Goal: Task Accomplishment & Management: Manage account settings

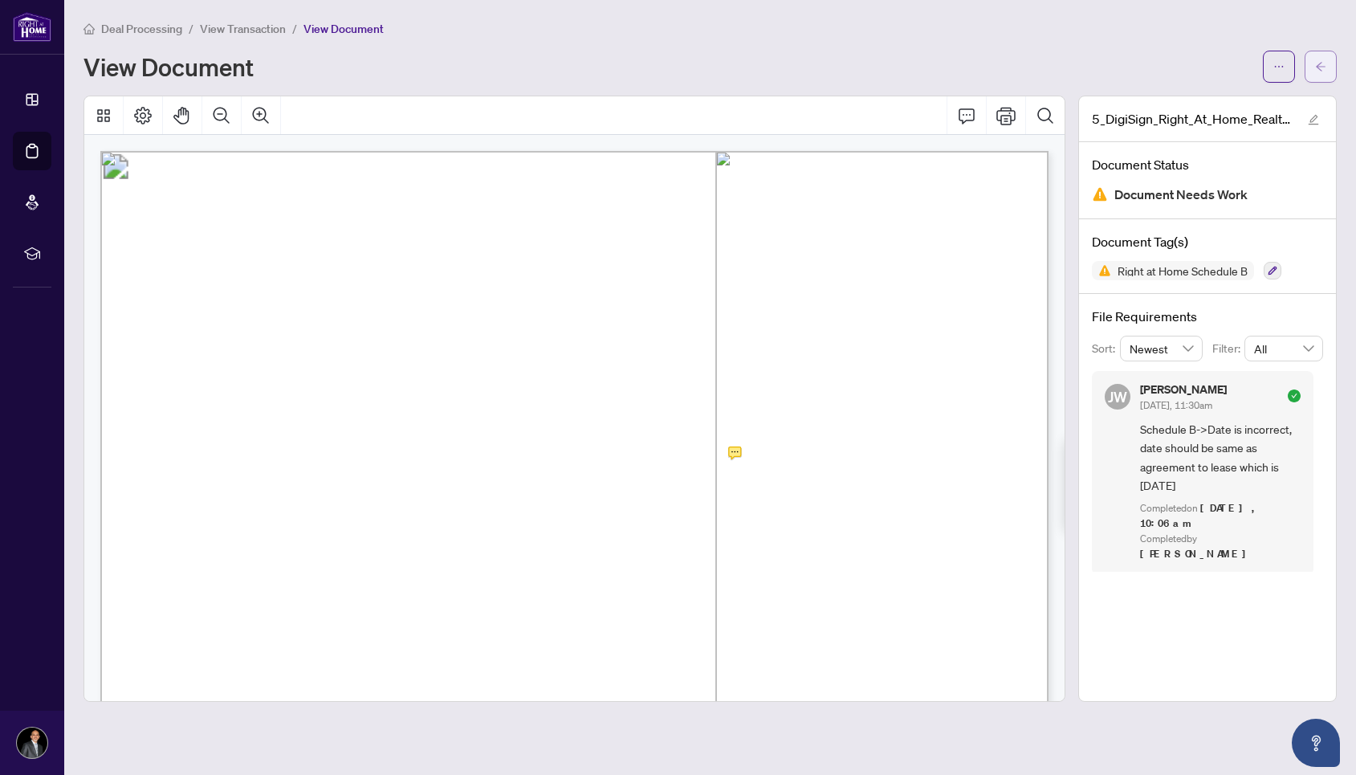
click at [1325, 67] on icon "arrow-left" at bounding box center [1321, 66] width 10 height 9
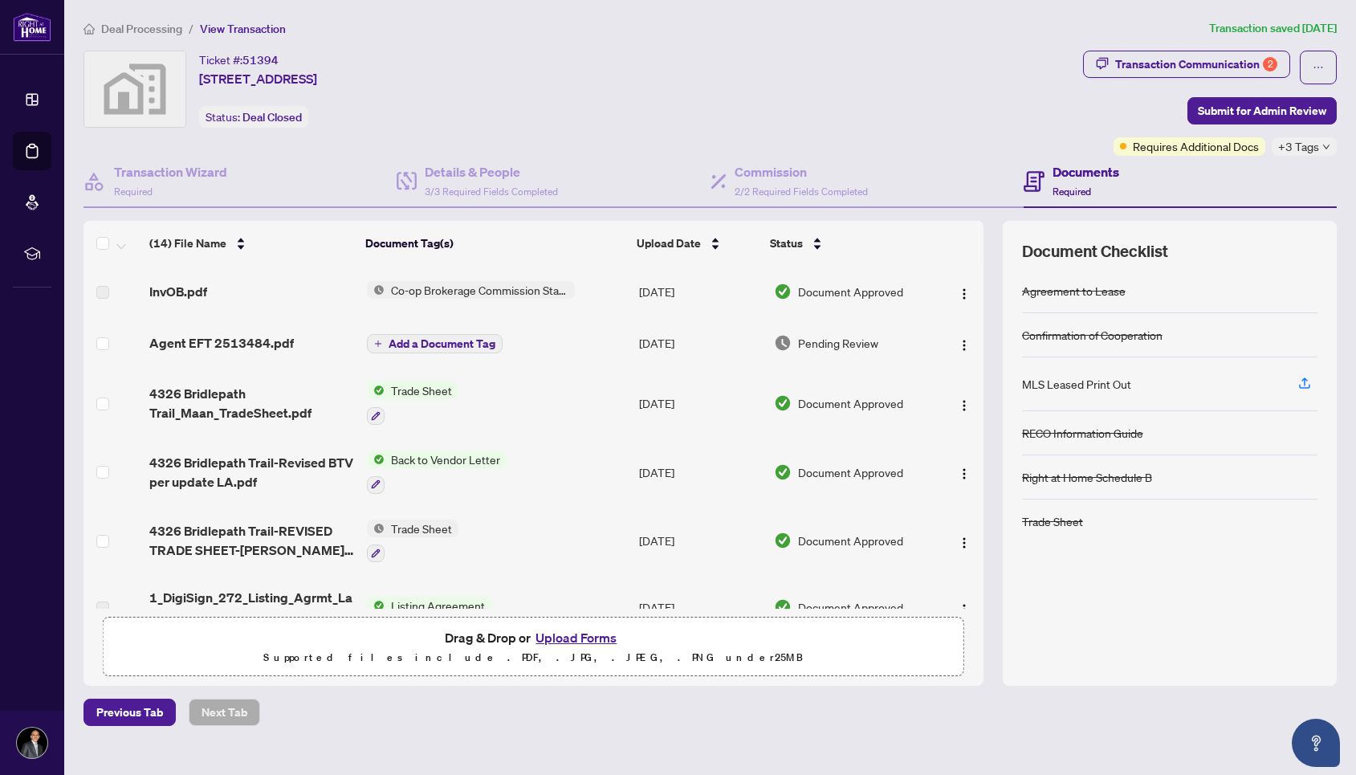
click at [156, 32] on span "Deal Processing" at bounding box center [141, 29] width 81 height 14
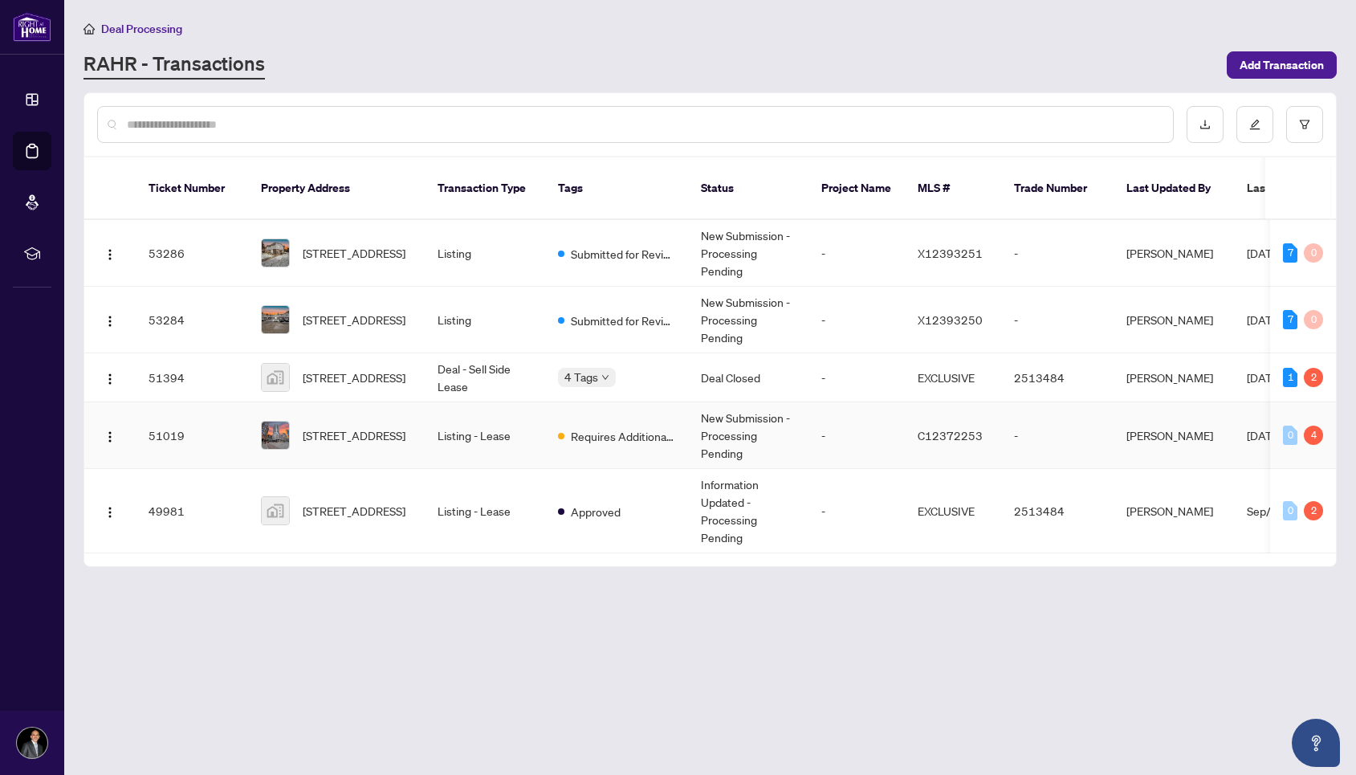
click at [354, 426] on span "[STREET_ADDRESS]" at bounding box center [354, 435] width 103 height 18
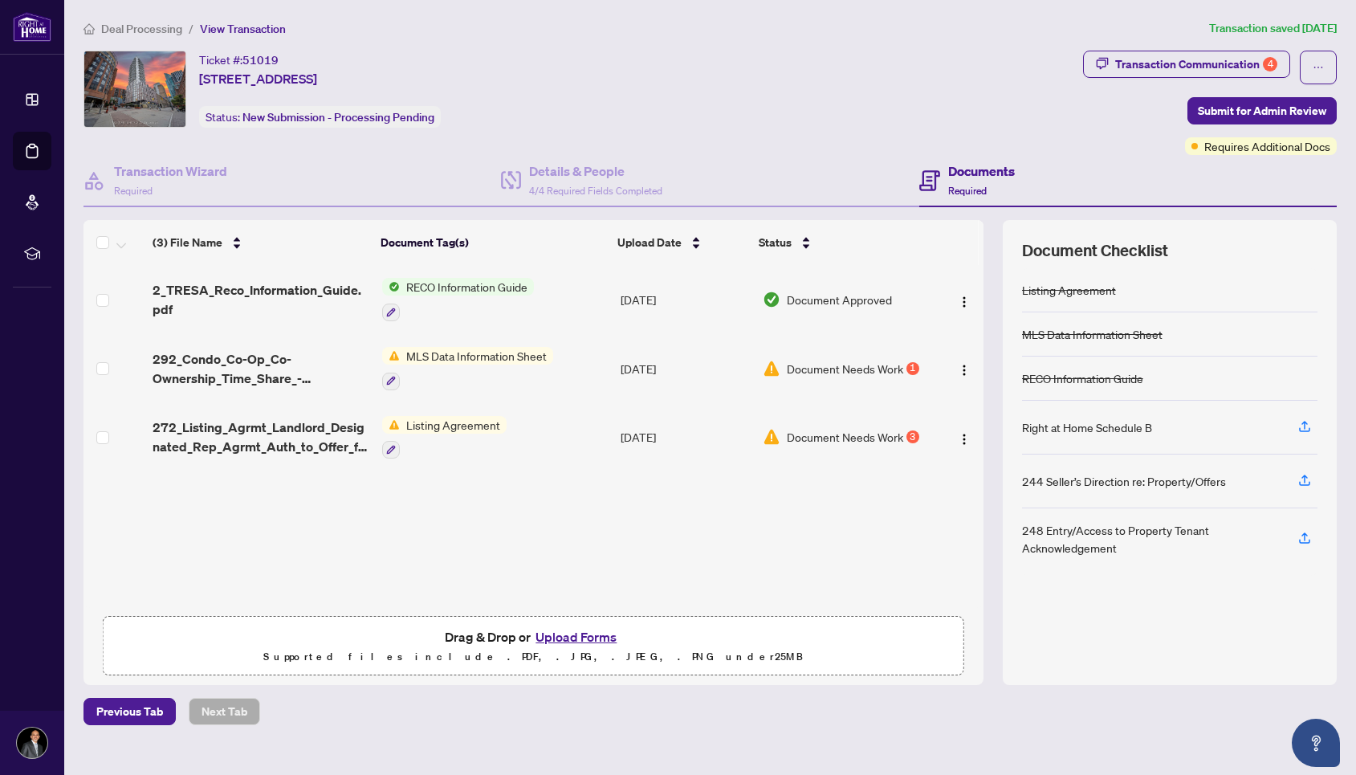
click at [848, 371] on span "Document Needs Work" at bounding box center [845, 369] width 116 height 18
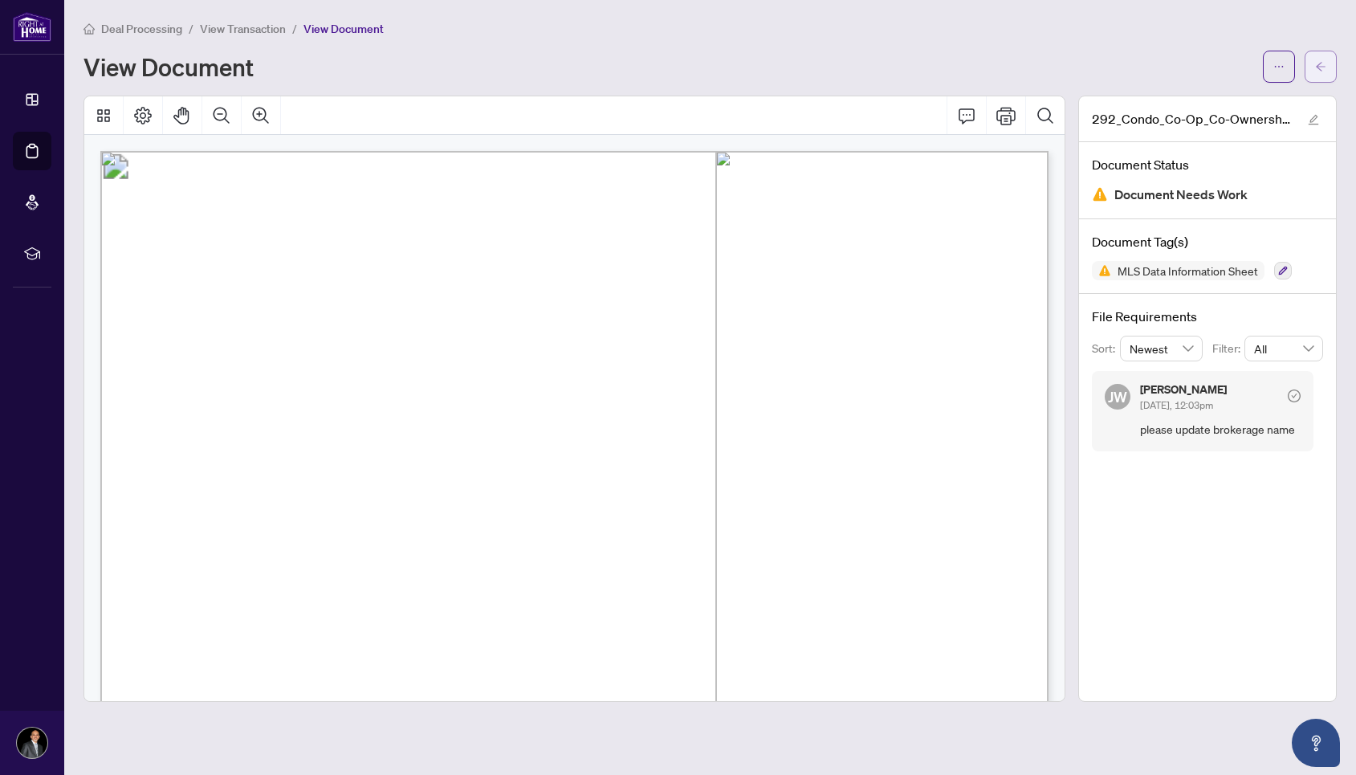
click at [1321, 63] on icon "arrow-left" at bounding box center [1321, 66] width 10 height 9
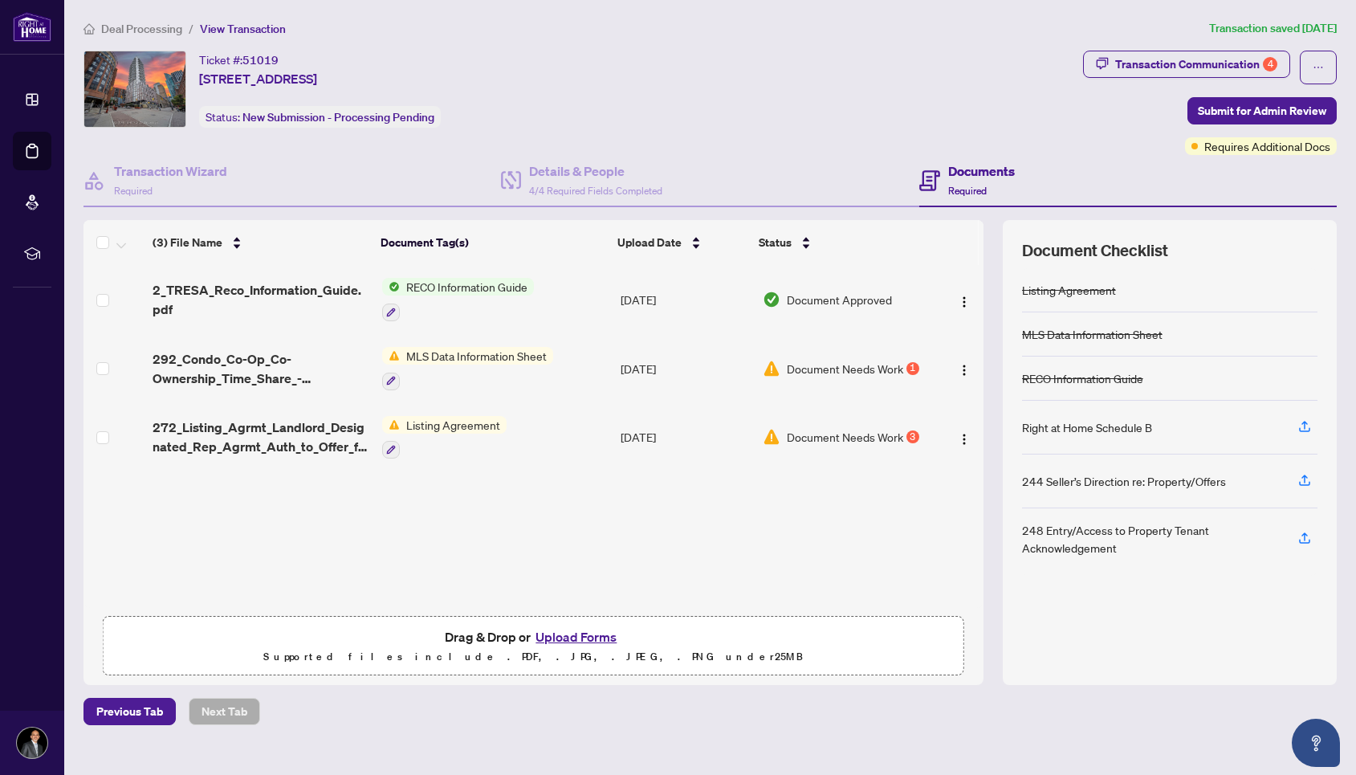
click at [647, 438] on td "[DATE]" at bounding box center [685, 437] width 142 height 69
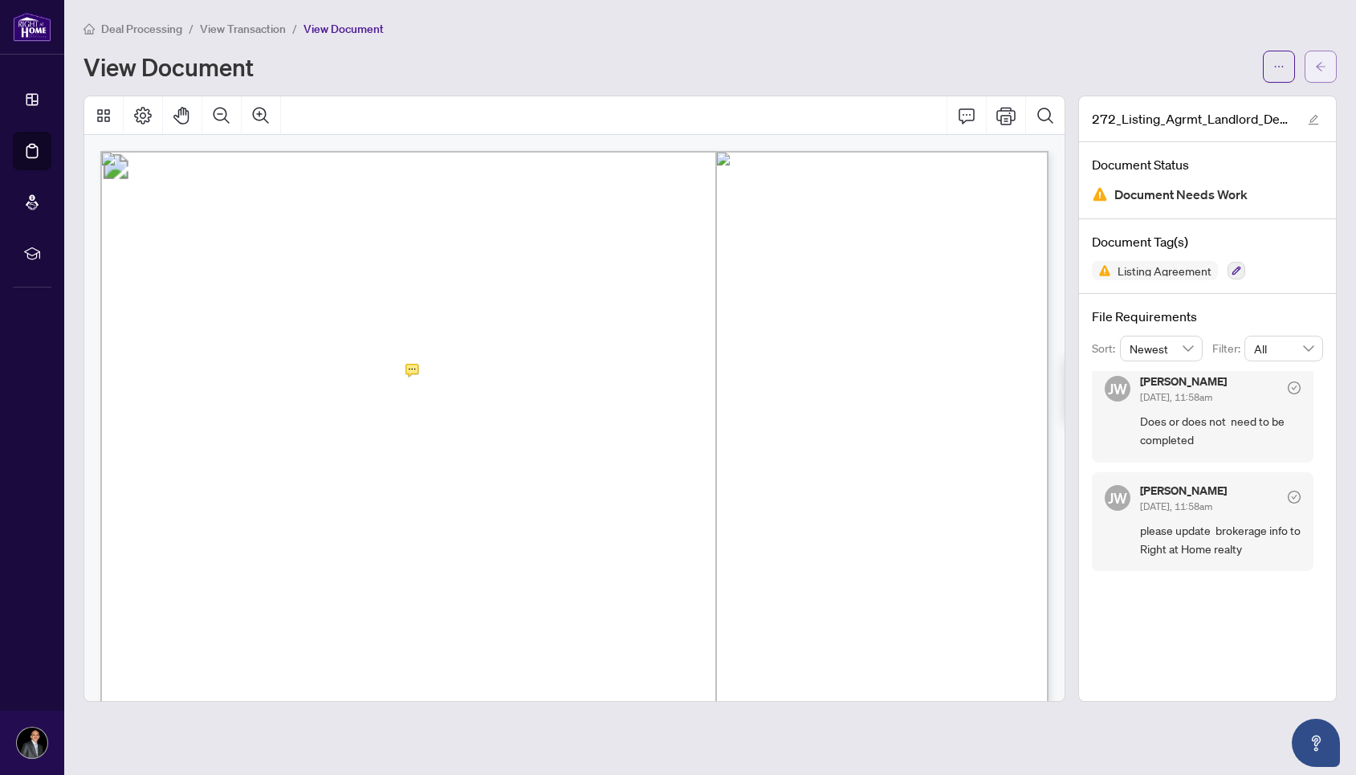
click at [1318, 76] on span "button" at bounding box center [1320, 67] width 11 height 26
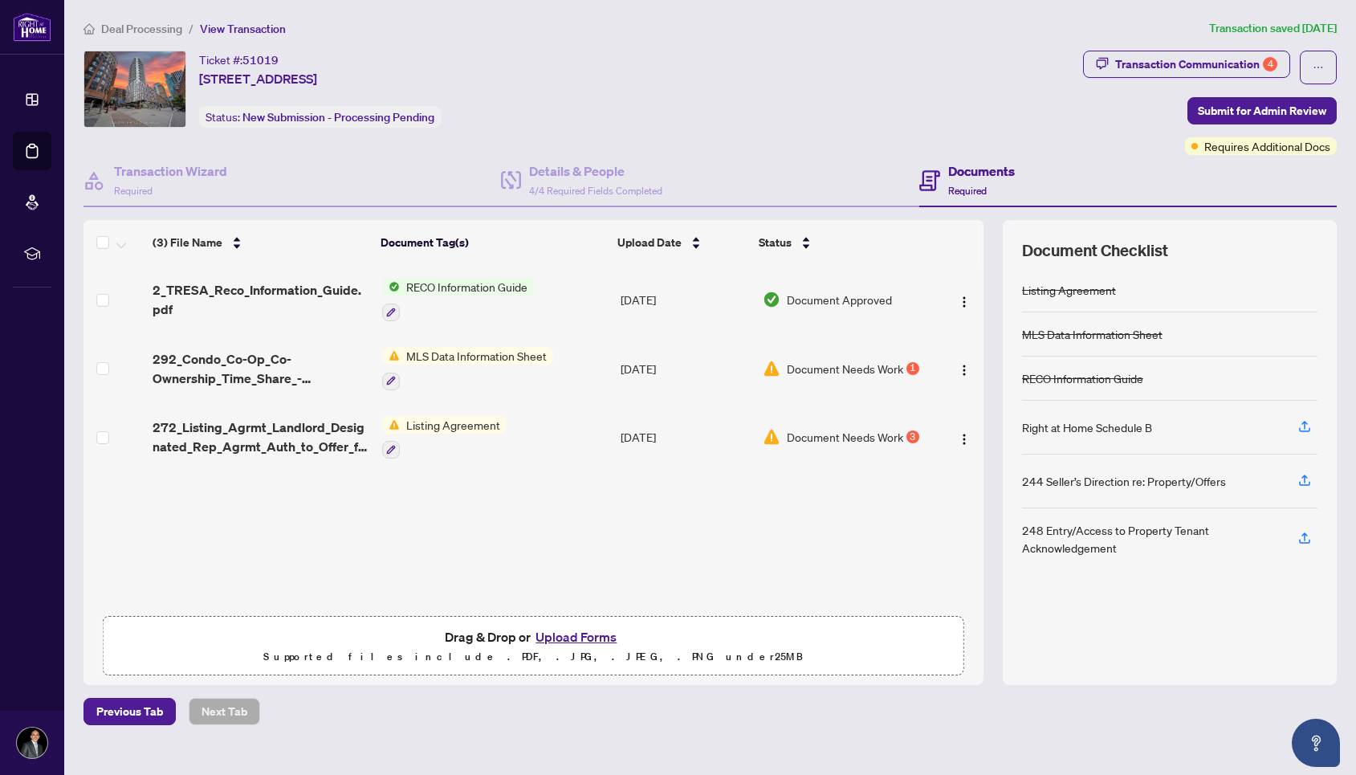
click at [431, 432] on span "Listing Agreement" at bounding box center [453, 425] width 107 height 18
click at [896, 434] on span "Document Needs Work" at bounding box center [845, 437] width 116 height 18
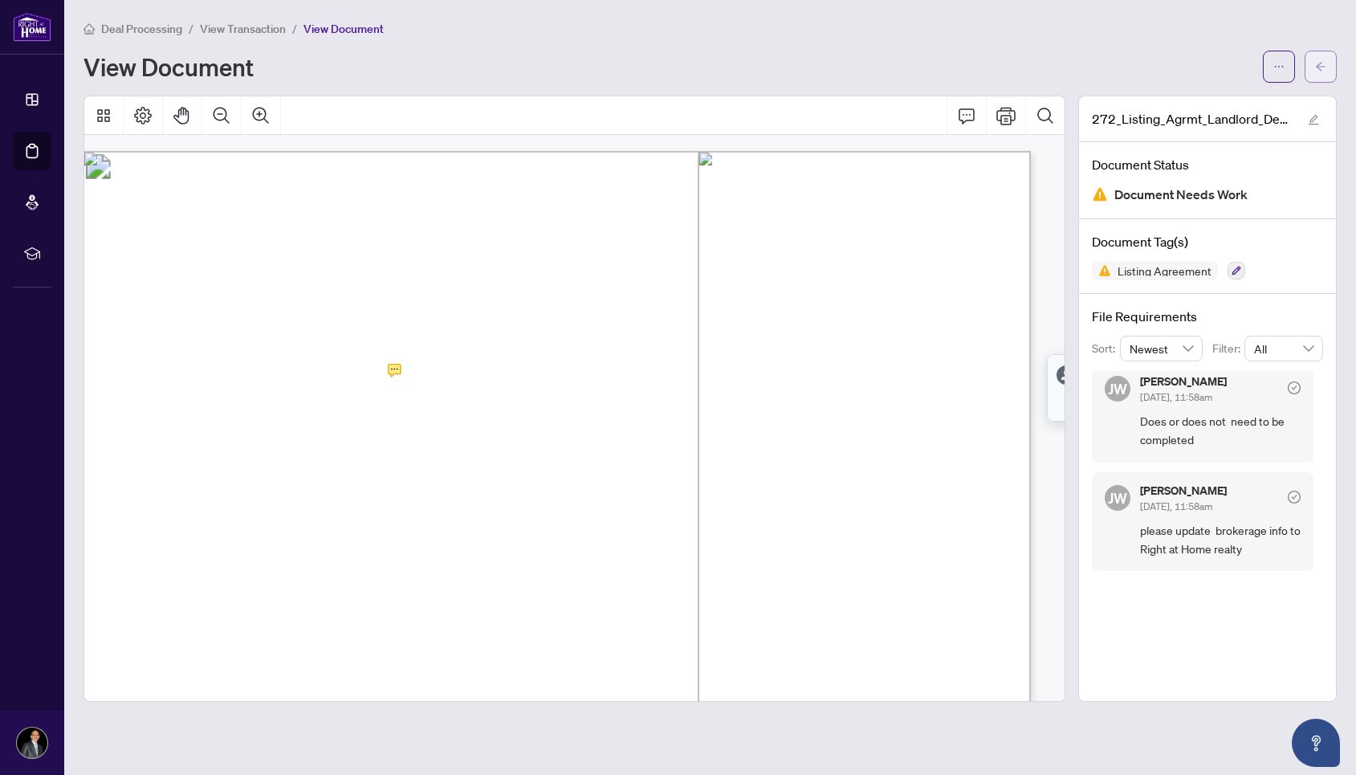
click at [1322, 75] on span "button" at bounding box center [1320, 67] width 11 height 26
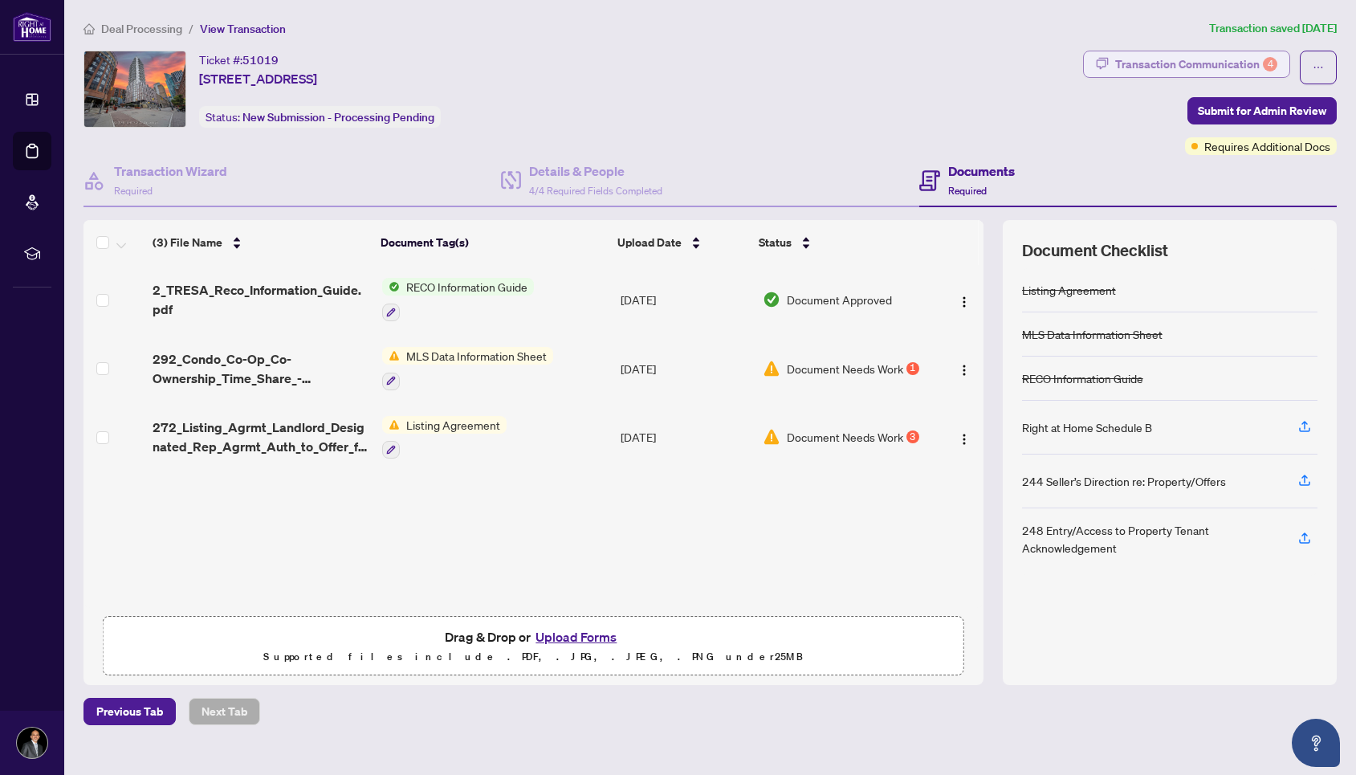
click at [1099, 63] on icon "button" at bounding box center [1102, 63] width 13 height 13
click at [1099, 63] on div at bounding box center [678, 387] width 1356 height 775
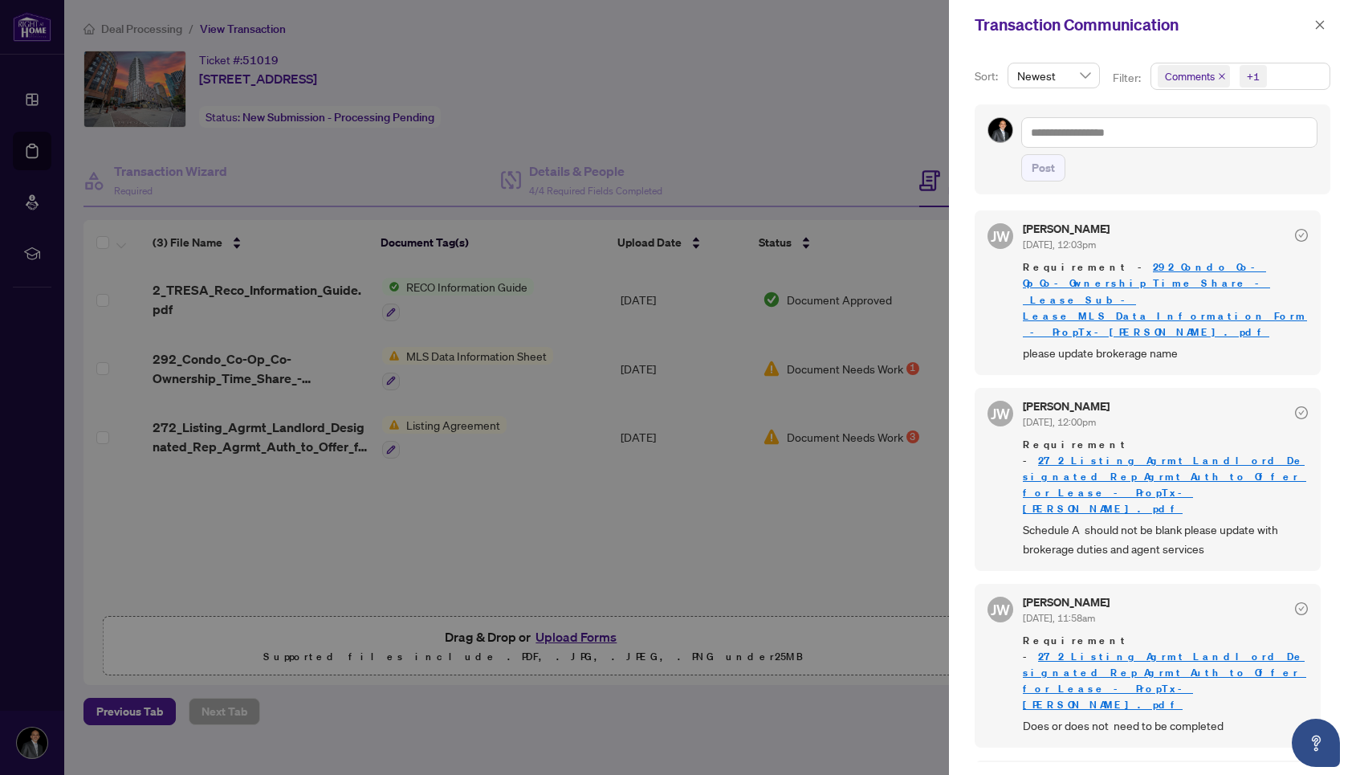
click at [1084, 283] on link "292_Condo_Co-Op_Co-Ownership_Time_Share_-_Lease_Sub-Lease_MLS_Data_Information_…" at bounding box center [1165, 299] width 284 height 78
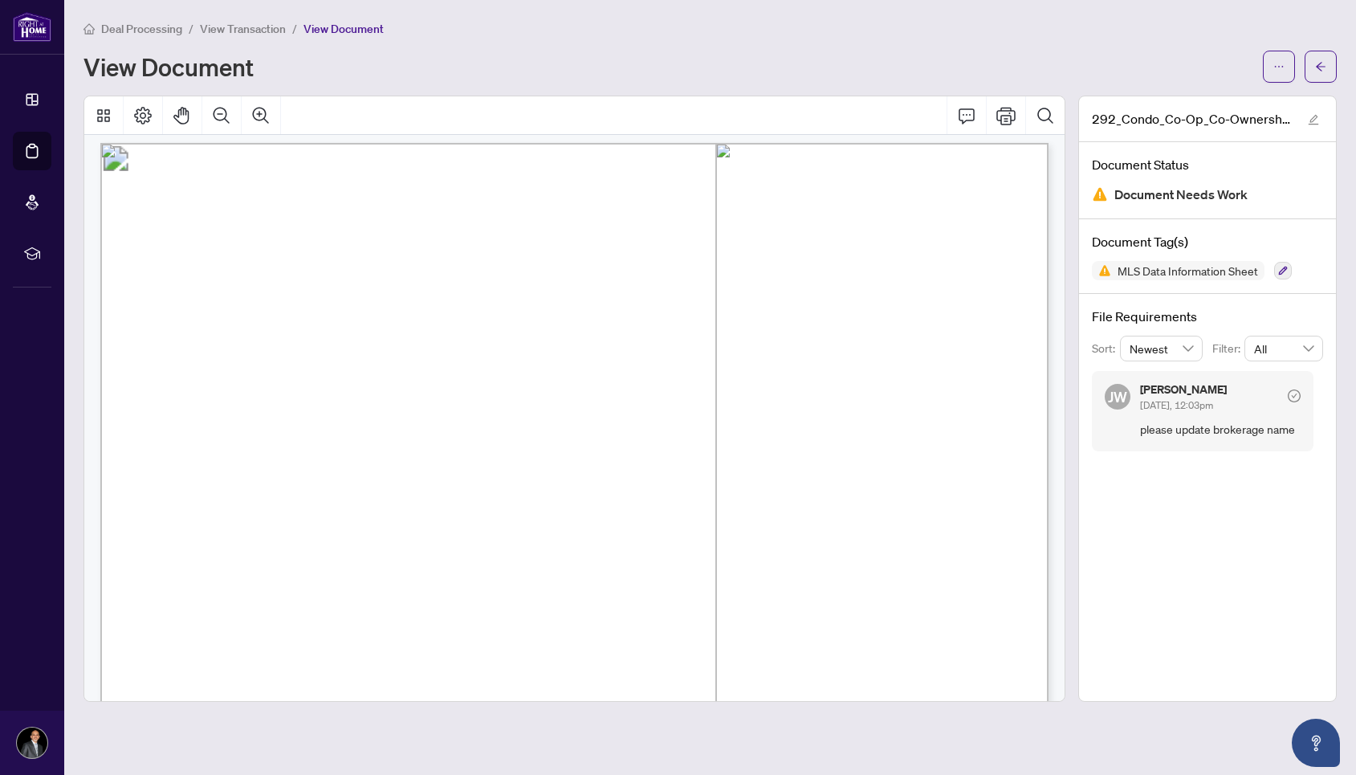
scroll to position [10, 0]
click at [1314, 81] on button "button" at bounding box center [1321, 67] width 32 height 32
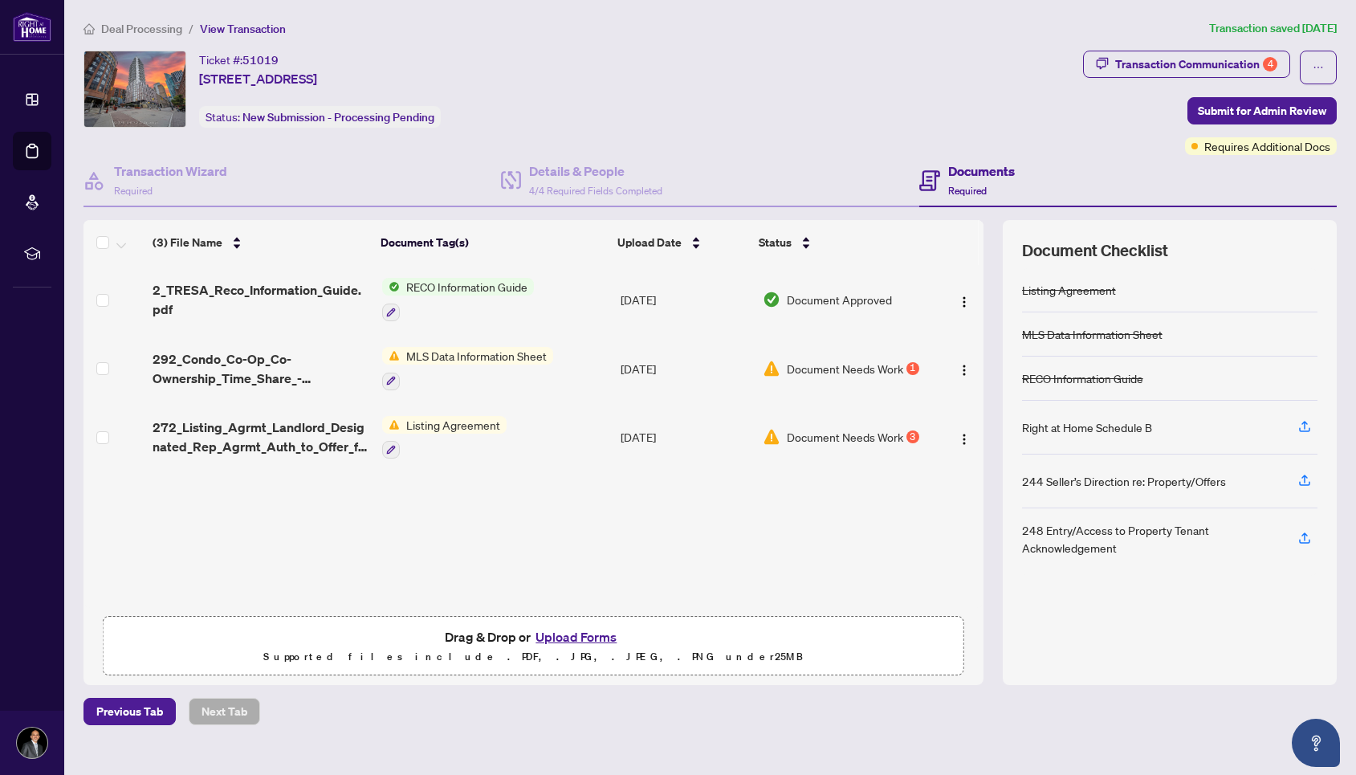
click at [862, 369] on span "Document Needs Work" at bounding box center [845, 369] width 116 height 18
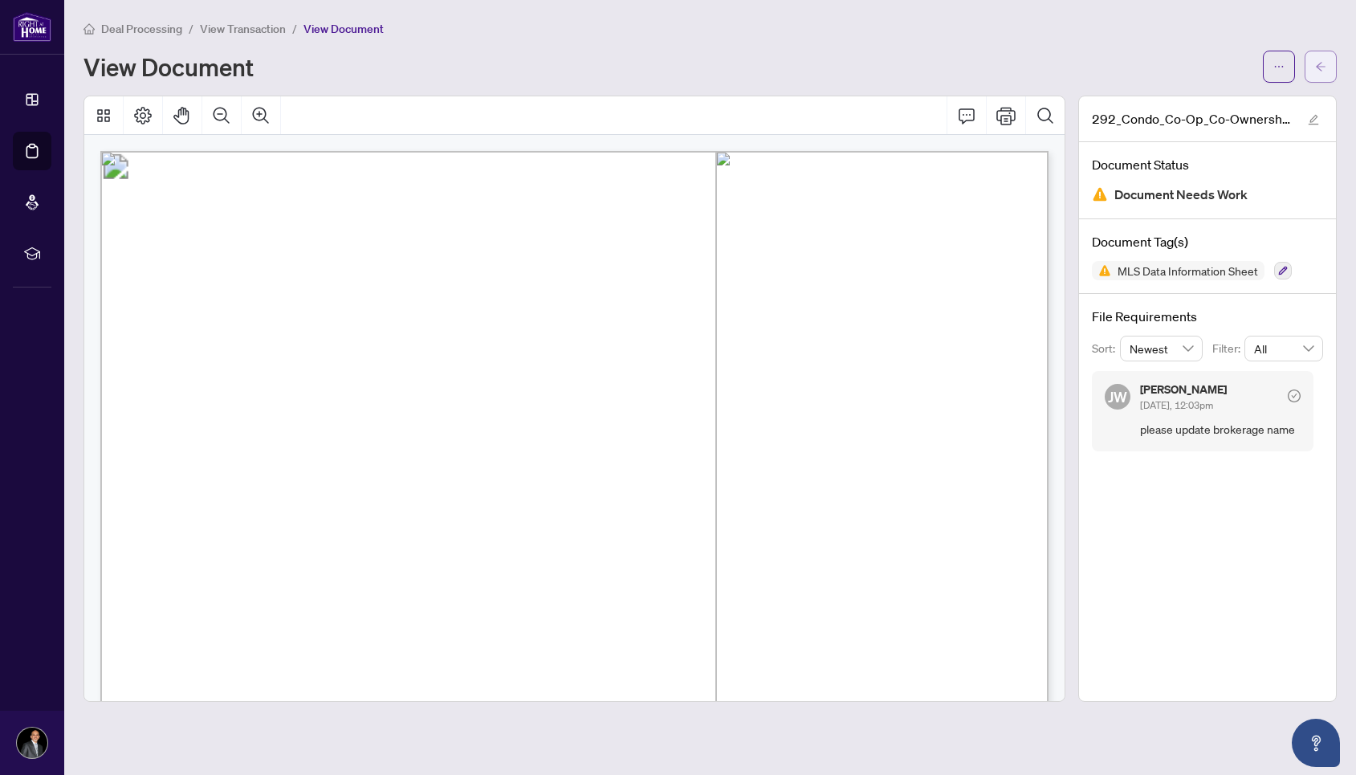
click at [1315, 75] on span "button" at bounding box center [1320, 67] width 11 height 26
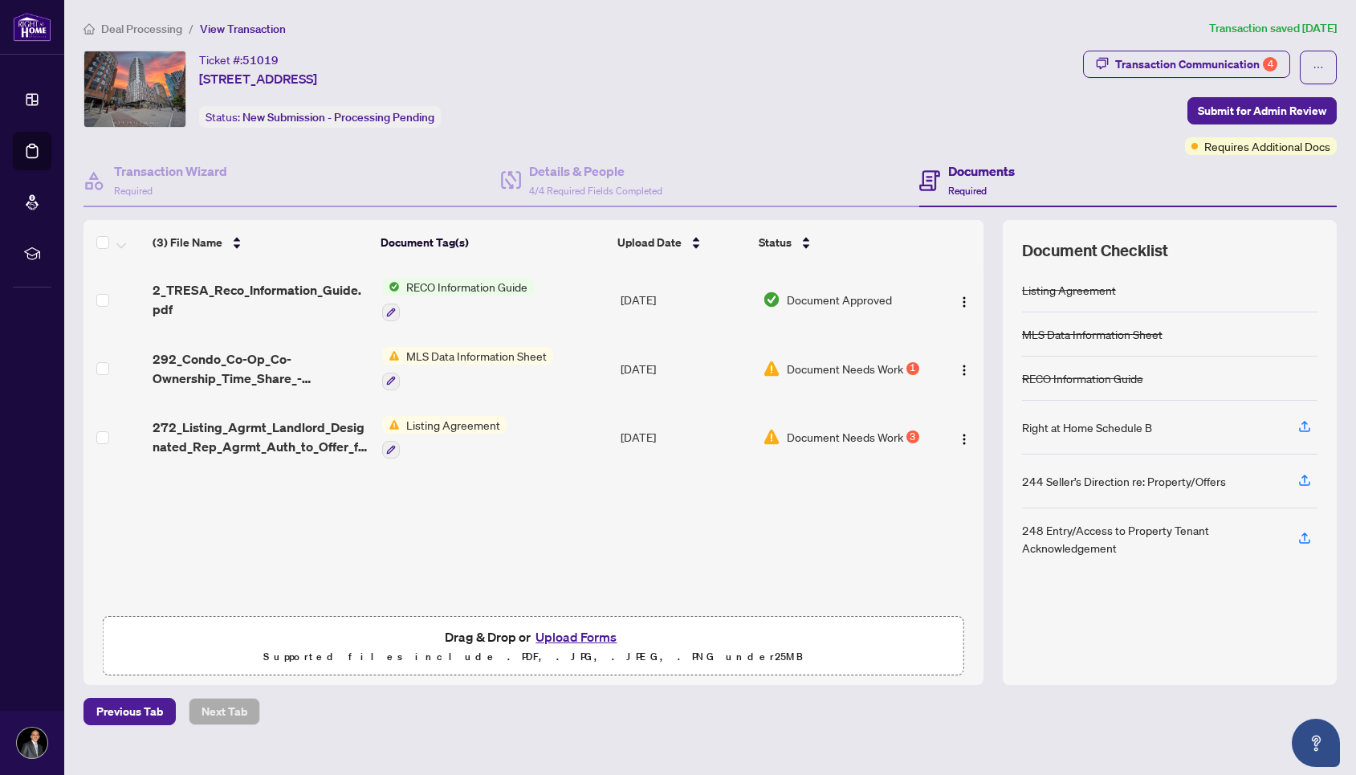
click at [666, 442] on td "[DATE]" at bounding box center [685, 437] width 142 height 69
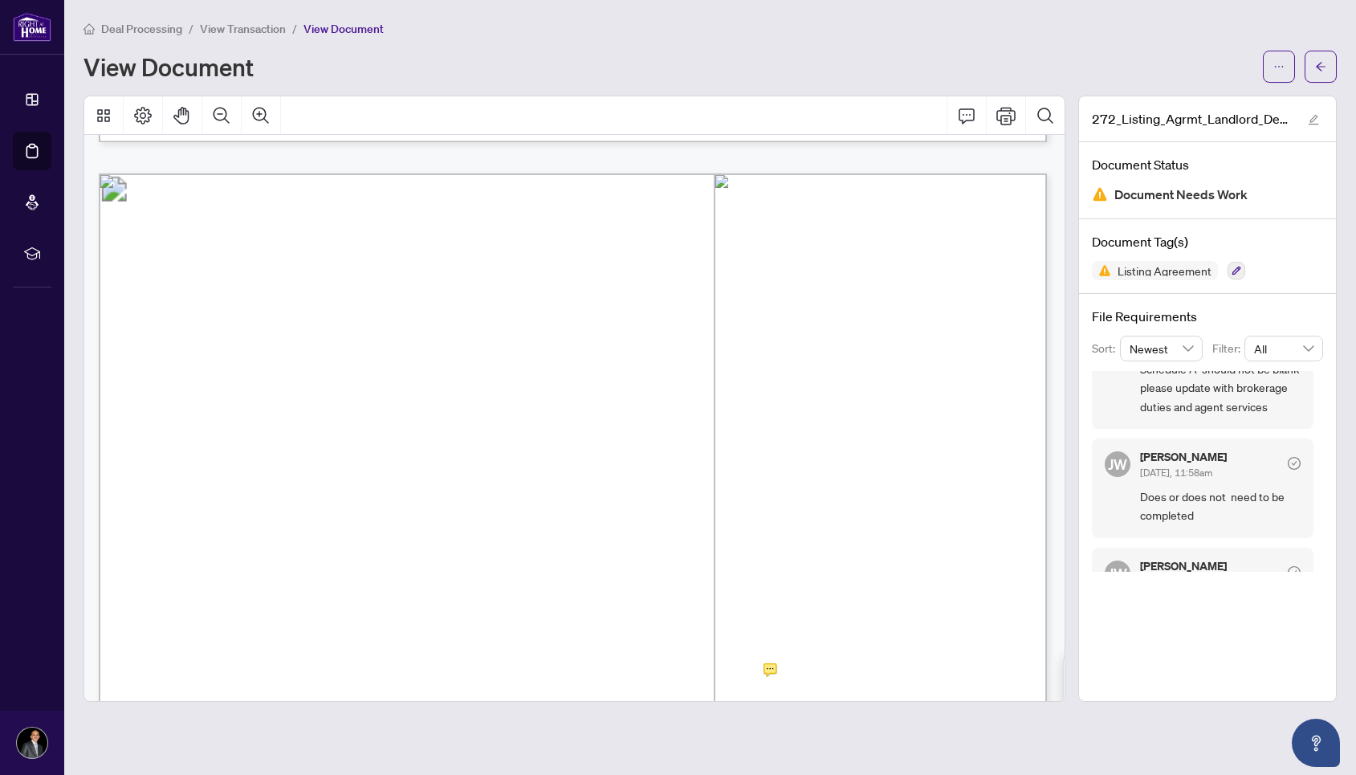
scroll to position [68, 0]
click at [1197, 503] on span "Does or does not need to be completed" at bounding box center [1220, 498] width 161 height 38
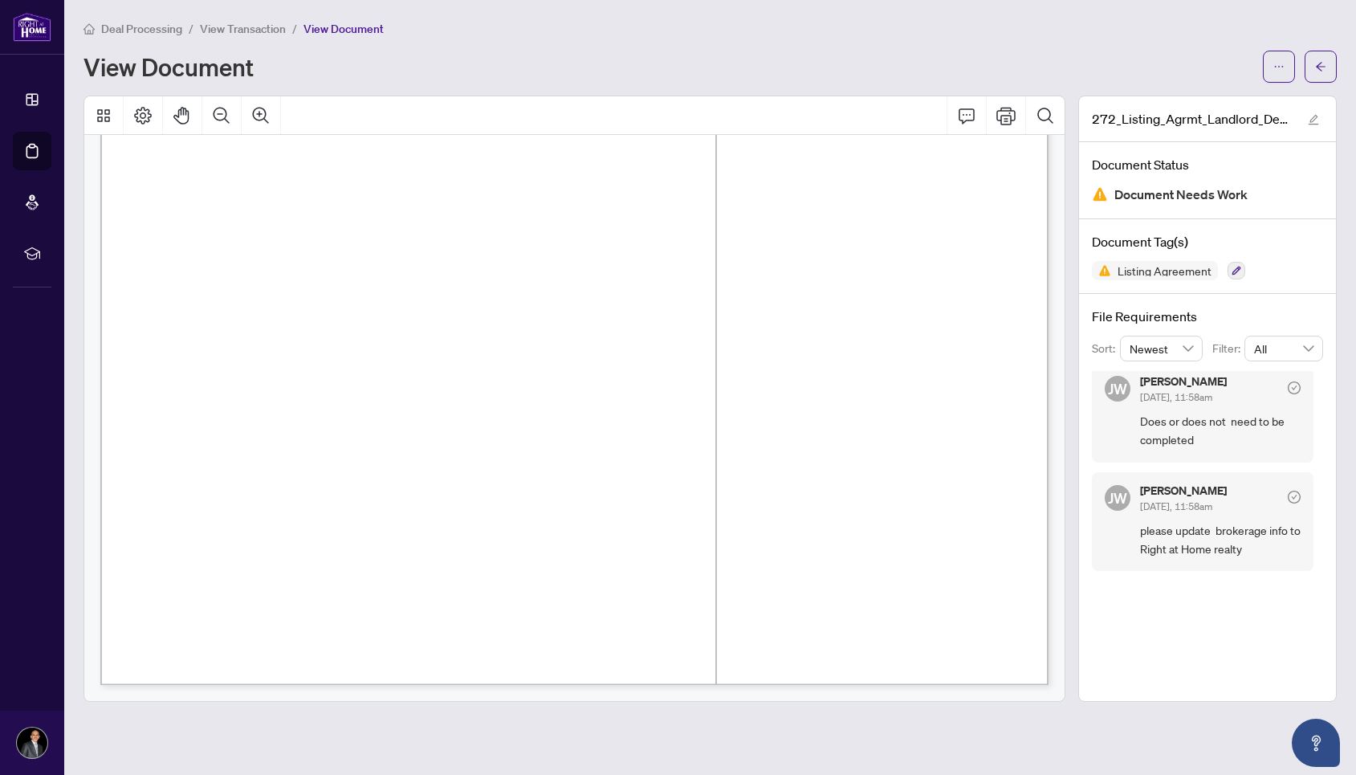
scroll to position [152, 0]
click at [1209, 433] on span "Does or does not need to be completed" at bounding box center [1220, 431] width 161 height 38
click at [1319, 59] on span "button" at bounding box center [1320, 67] width 11 height 26
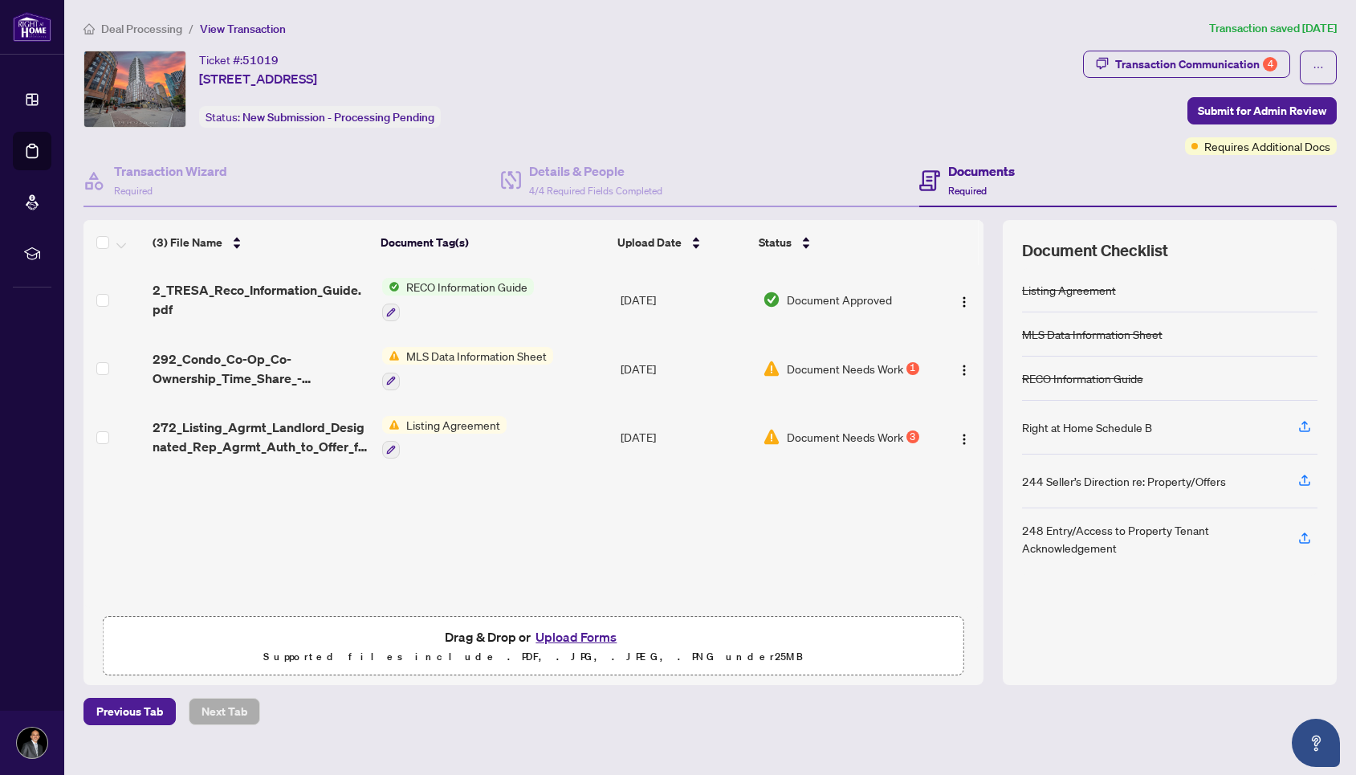
click at [930, 70] on div "Ticket #: 51019 203-2A Church St, Toronto, Ontario M5E 0E1, Canada Status: New …" at bounding box center [580, 89] width 993 height 77
